Goal: Task Accomplishment & Management: Use online tool/utility

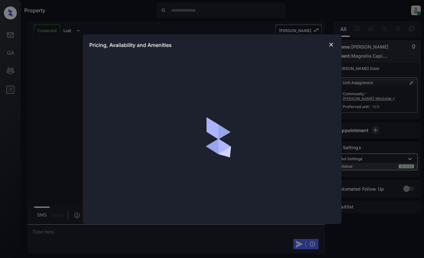
scroll to position [239, 0]
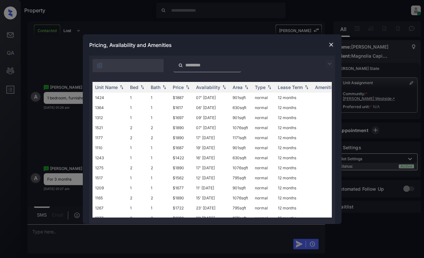
click at [328, 64] on img at bounding box center [329, 64] width 8 height 8
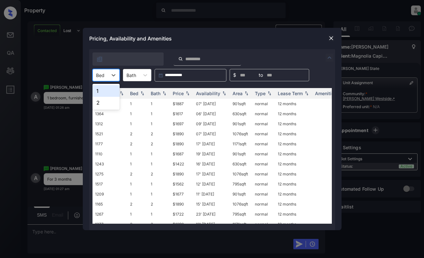
click at [100, 72] on div at bounding box center [100, 75] width 8 height 7
click at [103, 90] on div "1" at bounding box center [105, 91] width 27 height 12
click at [184, 92] on div "Price" at bounding box center [182, 92] width 18 height 5
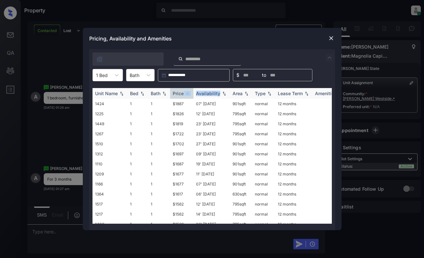
click at [184, 92] on div "Price" at bounding box center [182, 92] width 18 height 5
click at [183, 100] on td "$1422" at bounding box center [181, 104] width 23 height 10
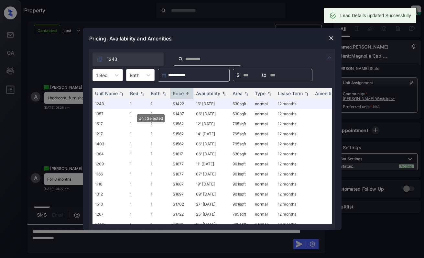
click at [331, 39] on img at bounding box center [331, 38] width 6 height 6
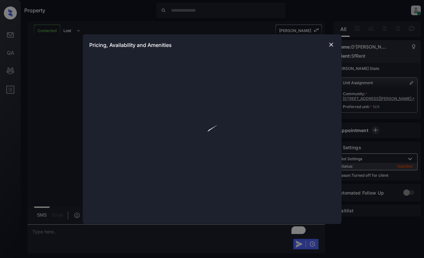
scroll to position [1199, 0]
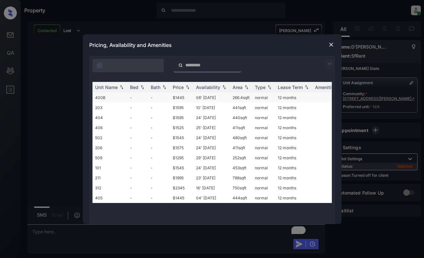
click at [219, 98] on td "08' Jan 21" at bounding box center [211, 97] width 37 height 10
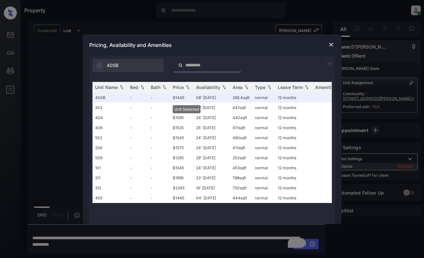
click at [329, 44] on img at bounding box center [331, 44] width 6 height 6
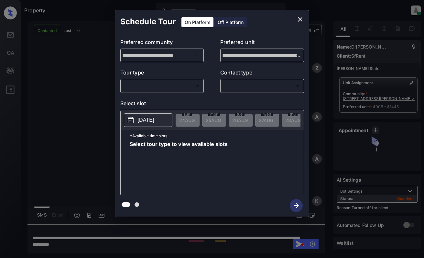
scroll to position [1241, 0]
click at [226, 20] on div "Off Platform" at bounding box center [230, 22] width 32 height 10
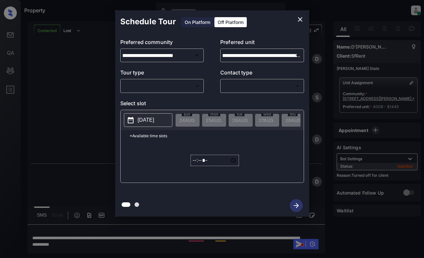
click at [182, 89] on body "Property Dominic Ceralde Online Set yourself offline Set yourself on break Prof…" at bounding box center [212, 129] width 424 height 258
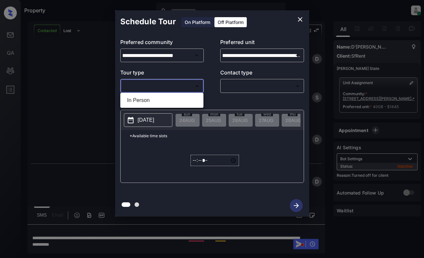
click at [181, 100] on li "In Person" at bounding box center [162, 100] width 80 height 12
type input "********"
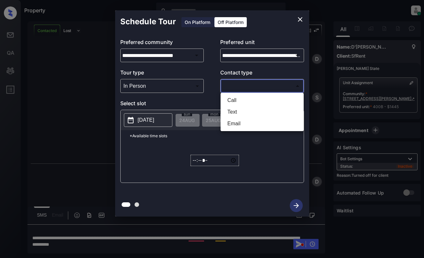
click at [248, 87] on body "Property Dominic Ceralde Online Set yourself offline Set yourself on break Prof…" at bounding box center [212, 129] width 424 height 258
click at [240, 110] on li "Text" at bounding box center [262, 112] width 80 height 12
type input "****"
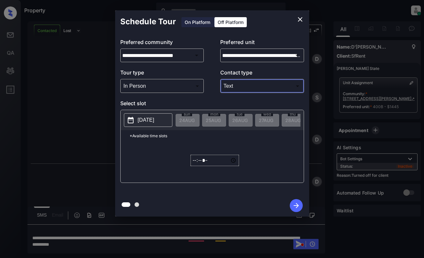
click at [154, 117] on p "2025-08-24" at bounding box center [146, 120] width 16 height 8
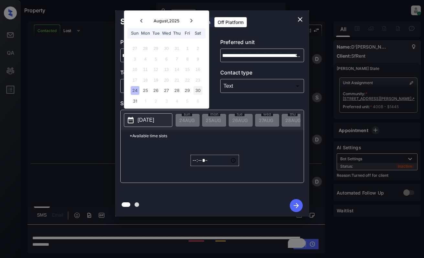
click at [200, 89] on div "30" at bounding box center [197, 90] width 9 height 9
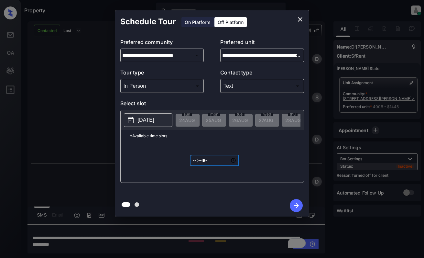
click at [197, 163] on input "*****" at bounding box center [214, 159] width 48 height 11
type input "*****"
click at [291, 206] on icon "button" at bounding box center [295, 205] width 13 height 13
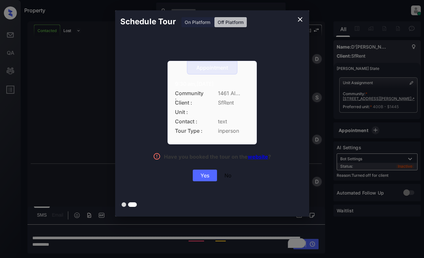
click at [210, 173] on div "Yes" at bounding box center [205, 175] width 24 height 12
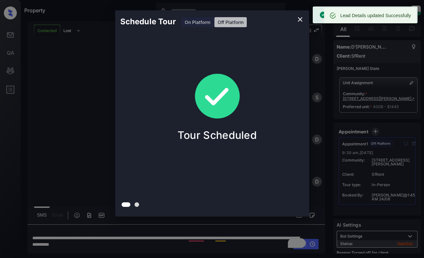
click at [159, 237] on div at bounding box center [212, 129] width 424 height 258
